Goal: Information Seeking & Learning: Learn about a topic

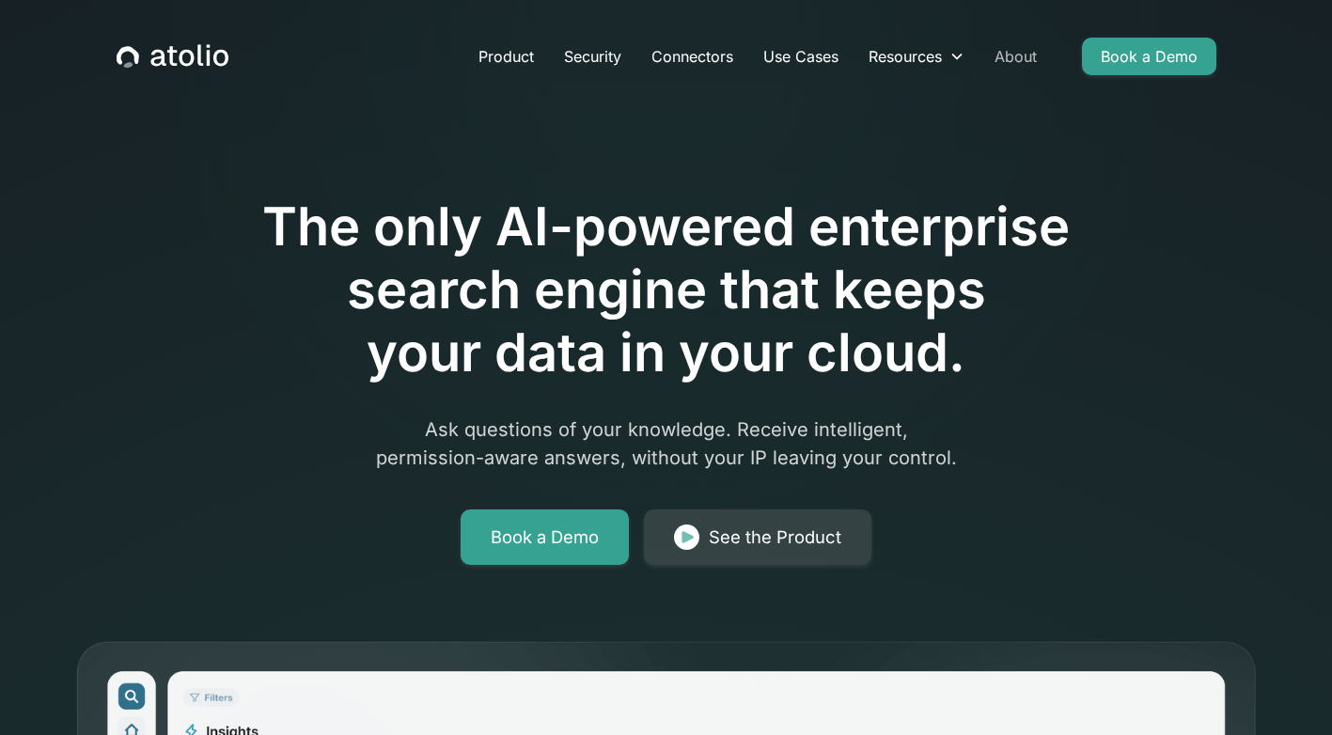
click at [1009, 55] on link "About" at bounding box center [1016, 57] width 72 height 38
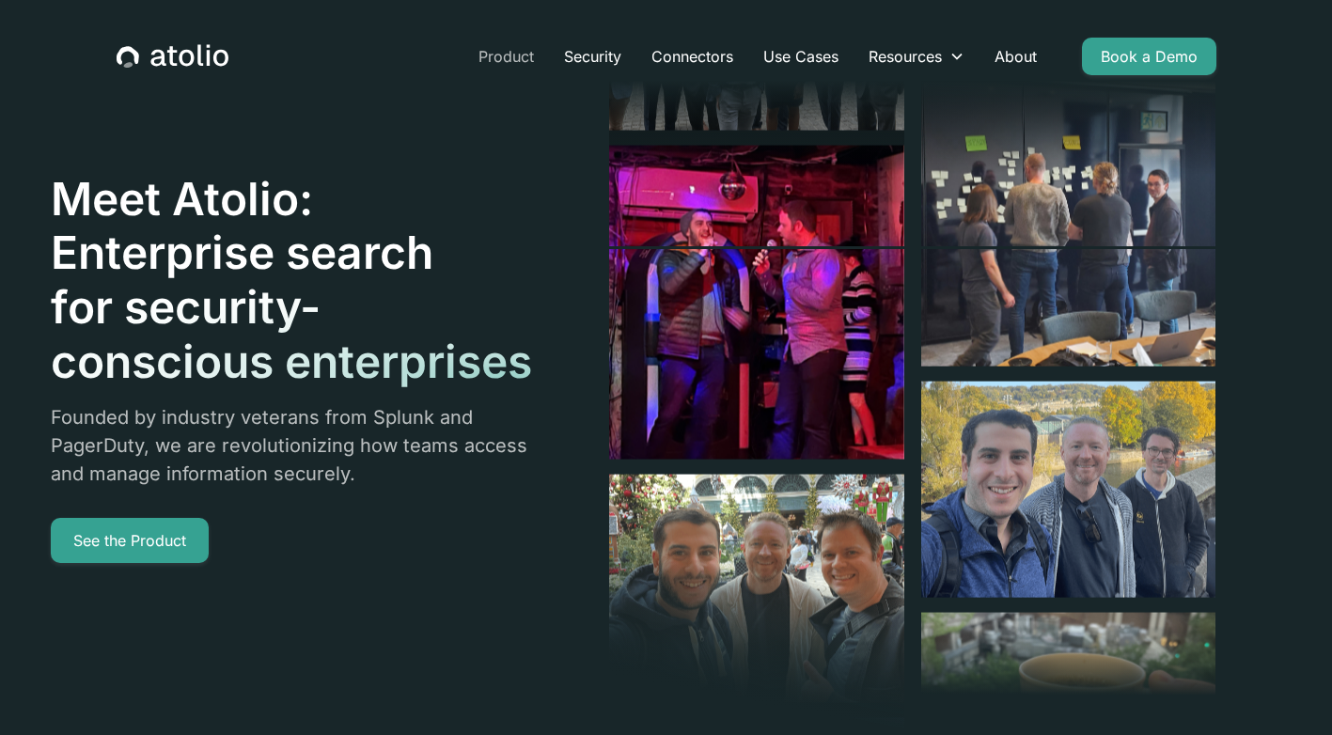
click at [526, 63] on link "Product" at bounding box center [506, 57] width 86 height 38
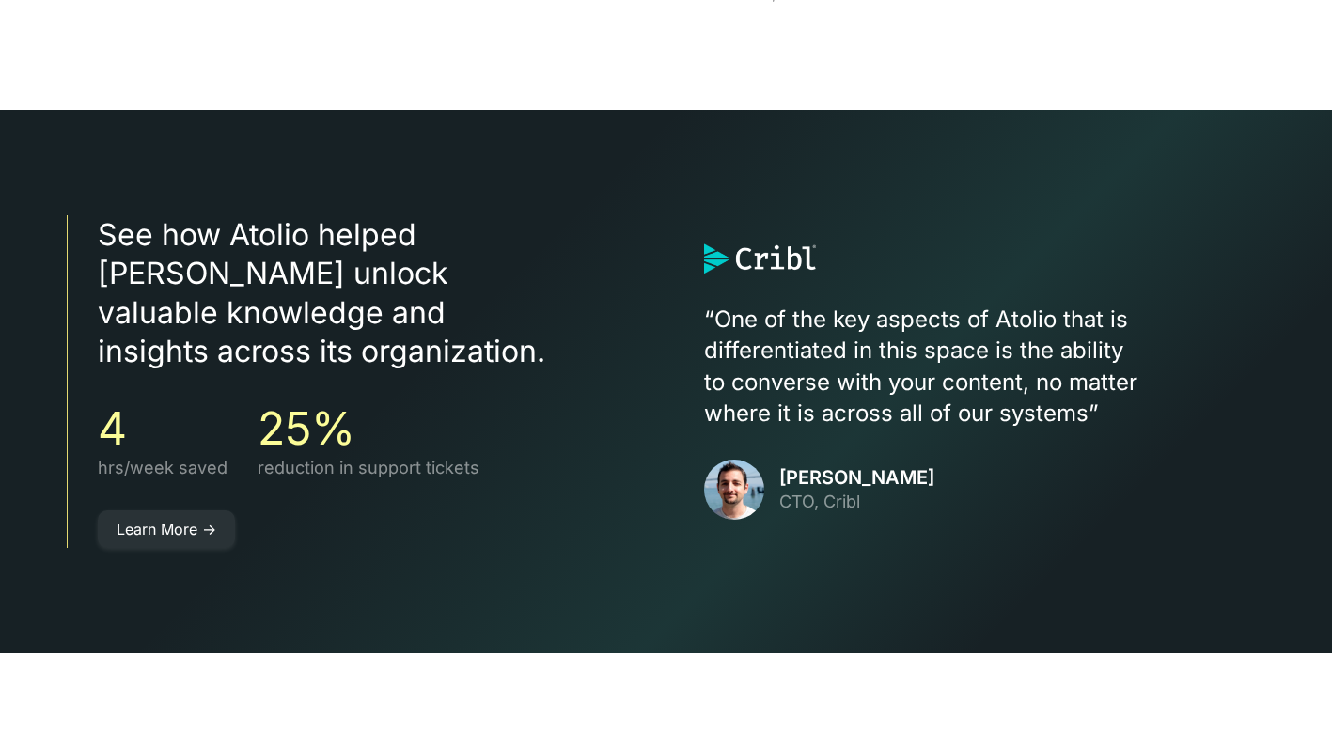
scroll to position [3515, 0]
